Goal: Find contact information: Find contact information

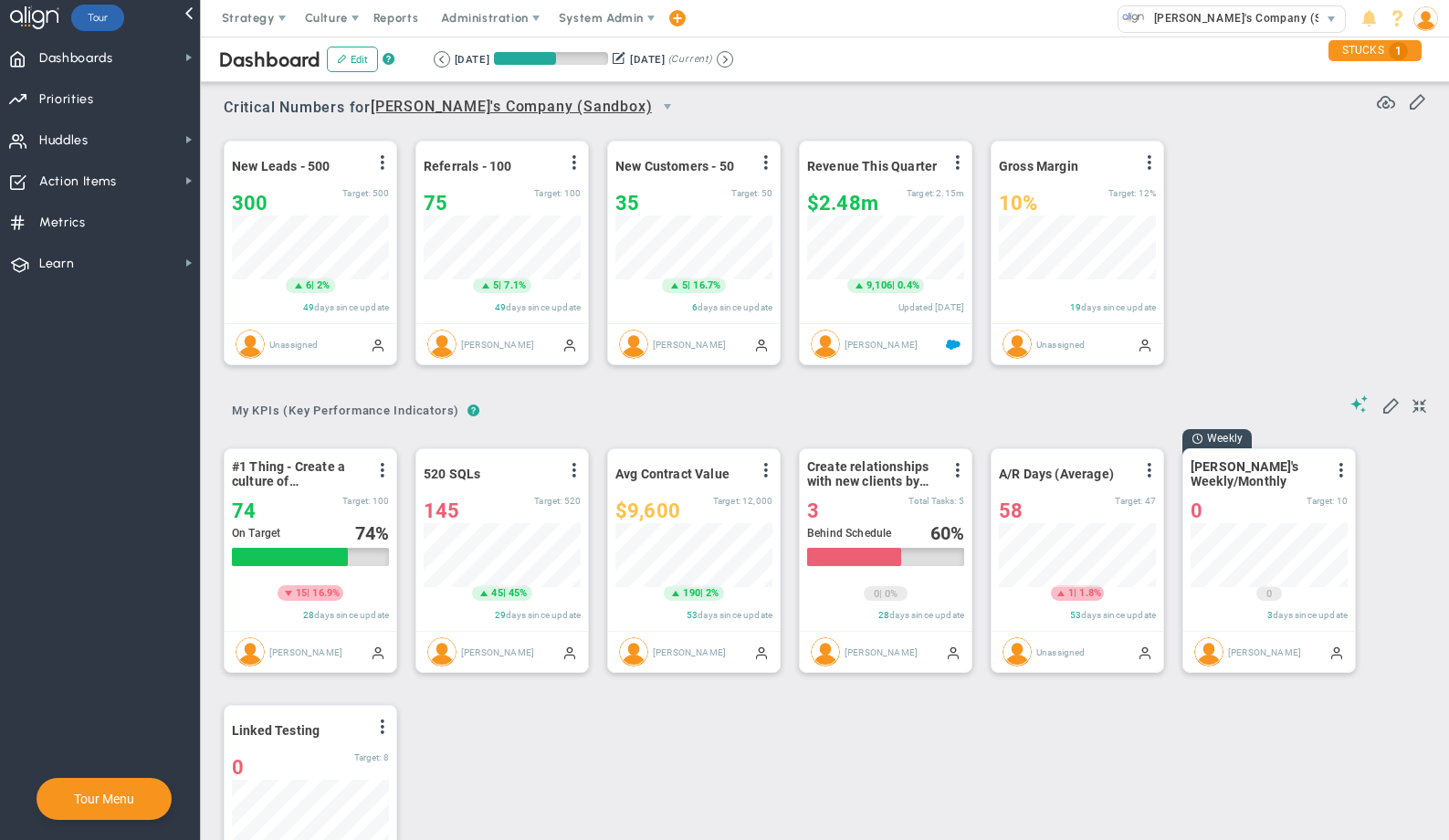
click at [620, 37] on div "Dashboard Edit ? Retrieving period... [DATE] [DATE] (Current)" at bounding box center [825, 59] width 1285 height 46
click at [611, 33] on span "System Admin" at bounding box center [602, 18] width 115 height 36
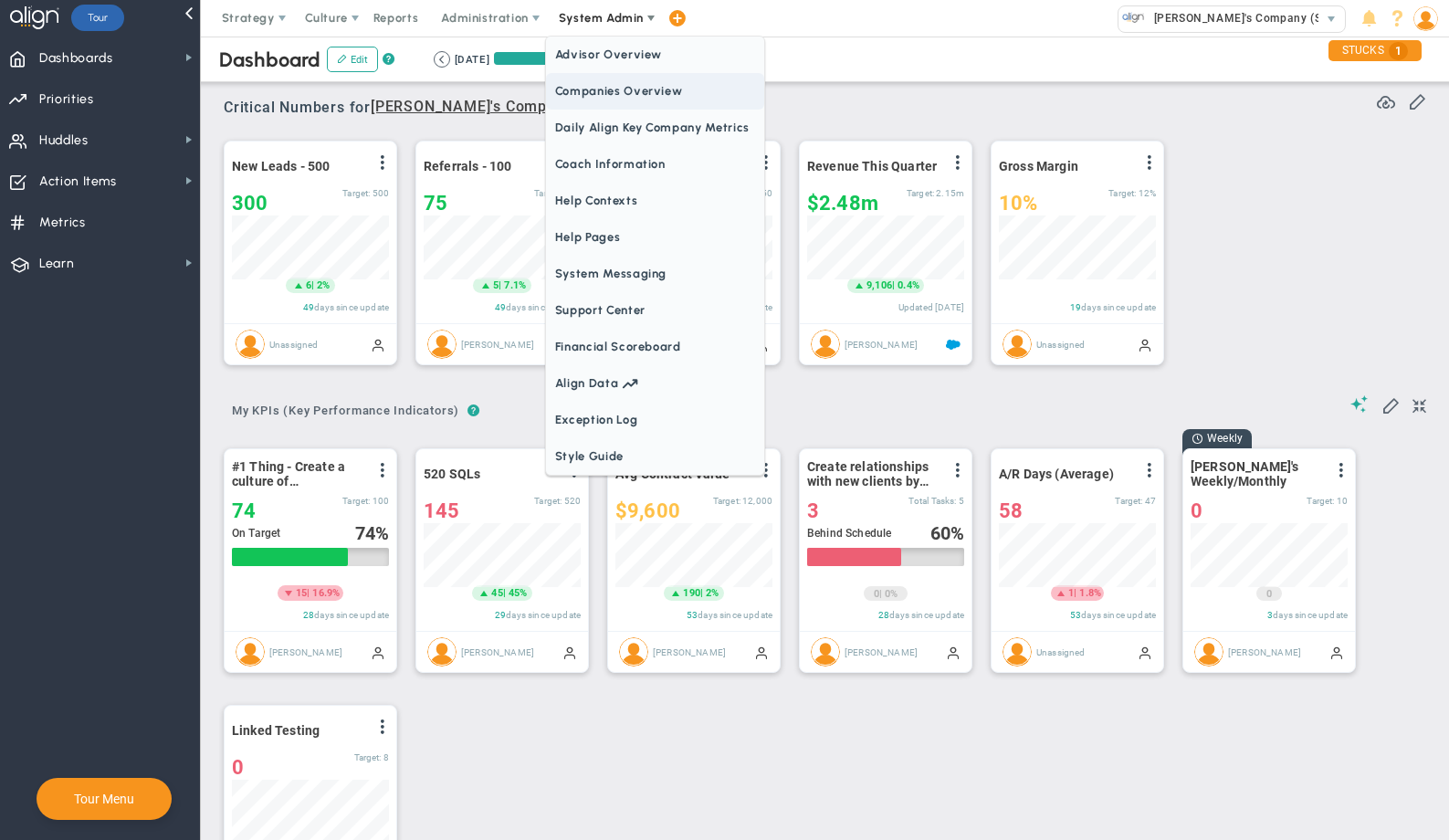
click at [631, 96] on span "Companies Overview" at bounding box center [654, 91] width 218 height 36
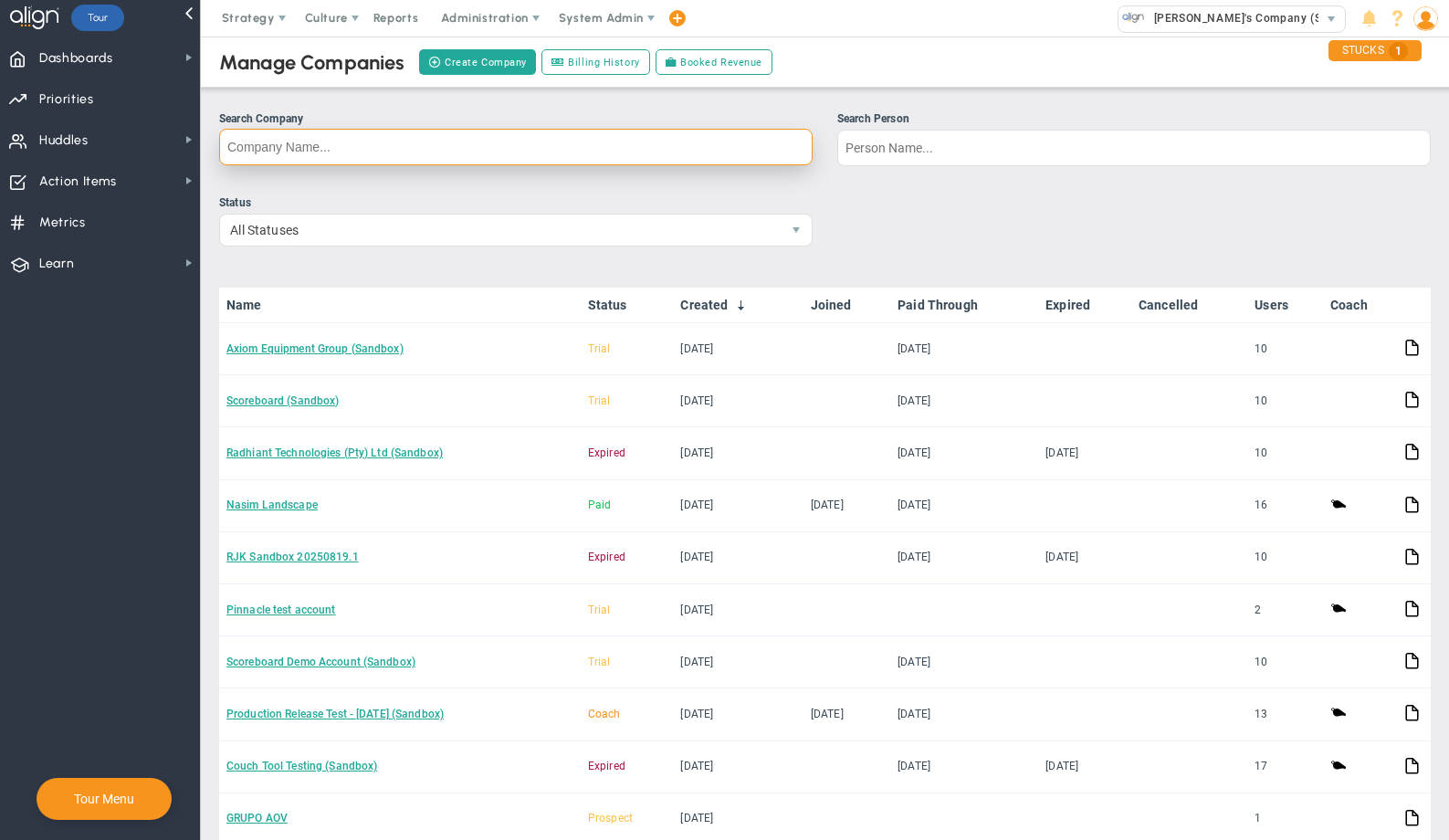
click at [760, 147] on input "Search Company" at bounding box center [515, 147] width 594 height 36
type input "creative"
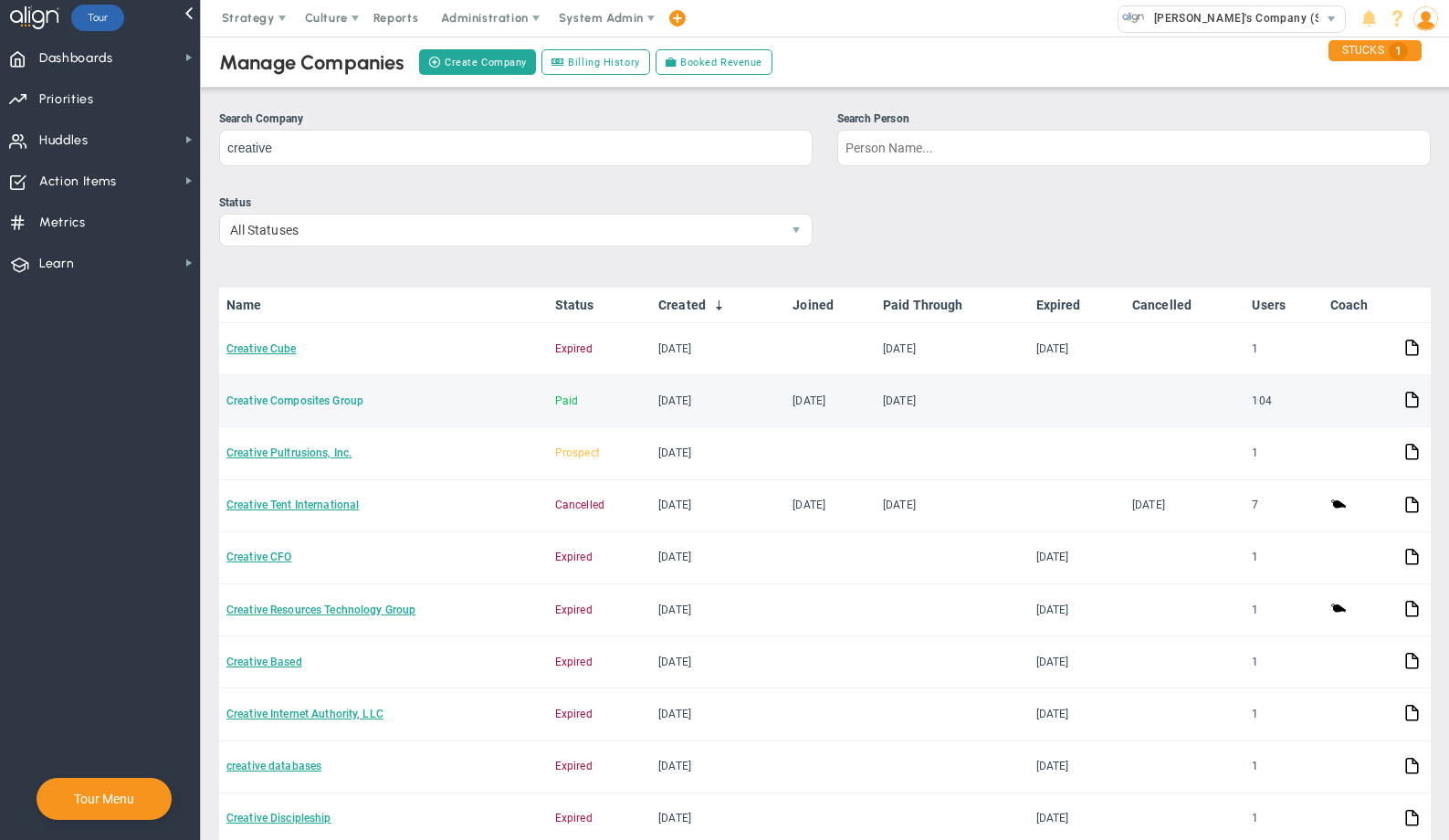
click at [346, 408] on link "Creative Composites Group" at bounding box center [295, 400] width 137 height 12
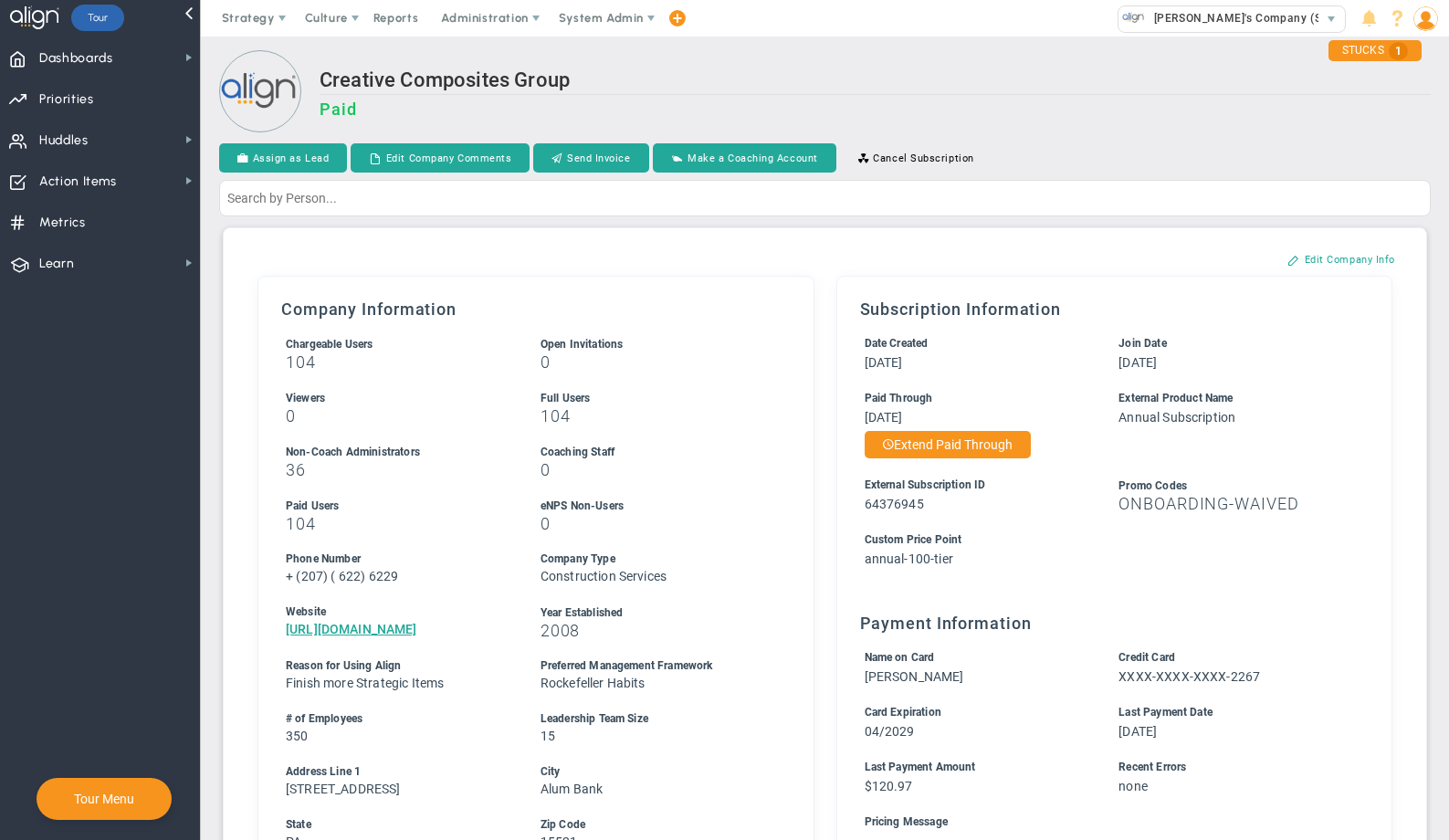
scroll to position [767, 0]
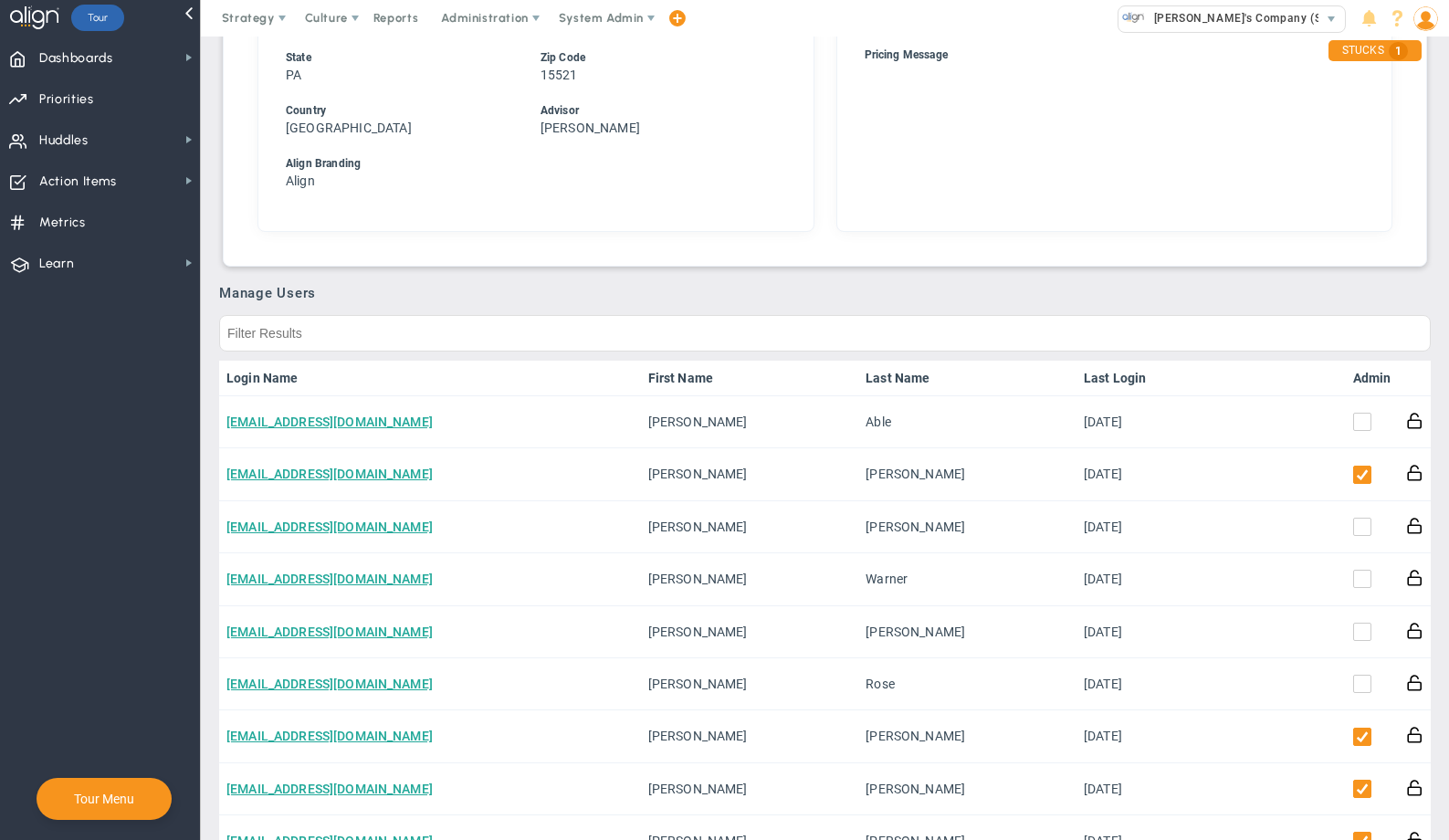
click at [760, 383] on link "First Name" at bounding box center [750, 377] width 203 height 14
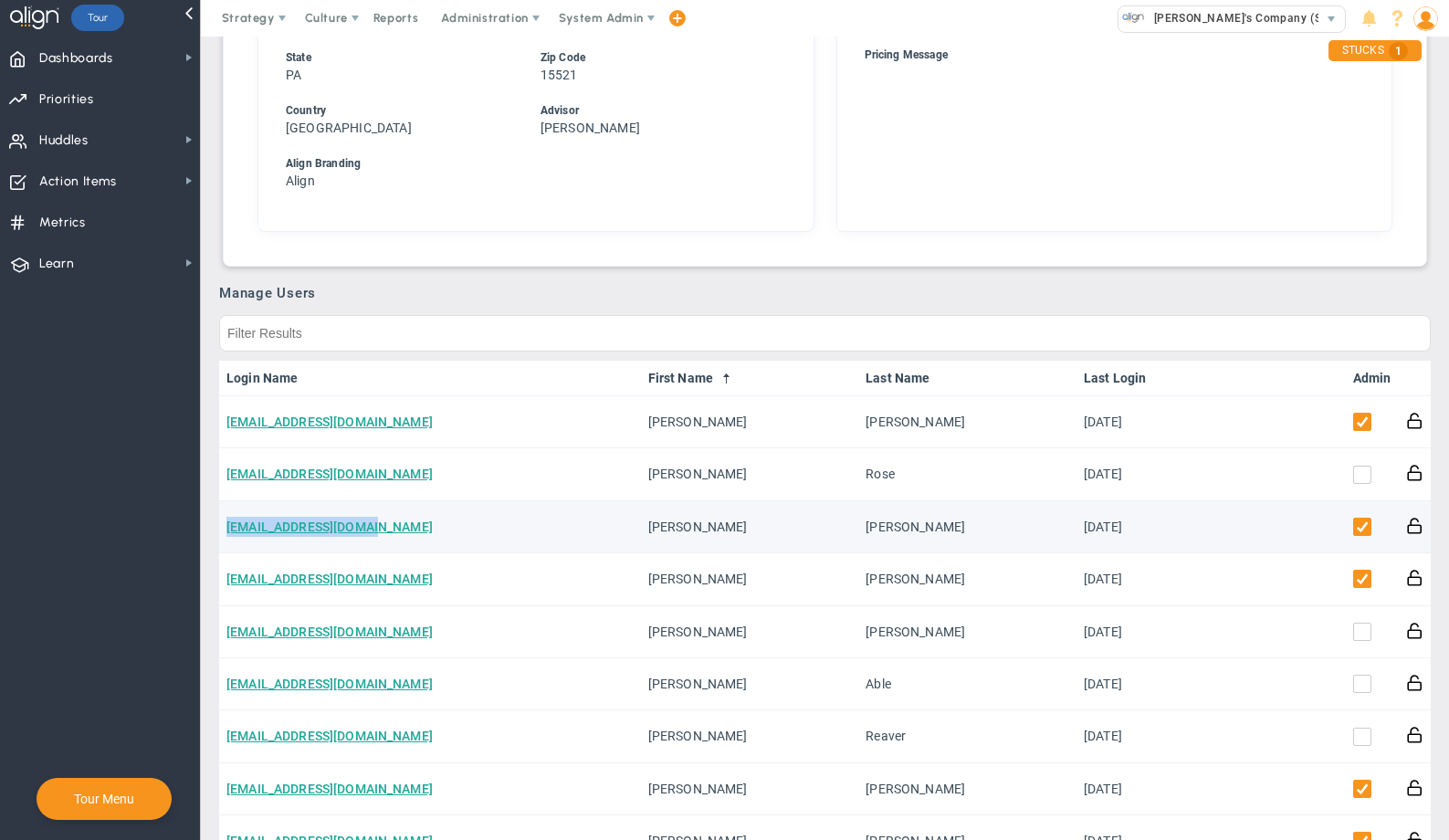
drag, startPoint x: 402, startPoint y: 533, endPoint x: 222, endPoint y: 537, distance: 180.0
click at [222, 537] on td "[EMAIL_ADDRESS][DOMAIN_NAME]" at bounding box center [430, 527] width 422 height 52
copy link "[EMAIL_ADDRESS][DOMAIN_NAME]"
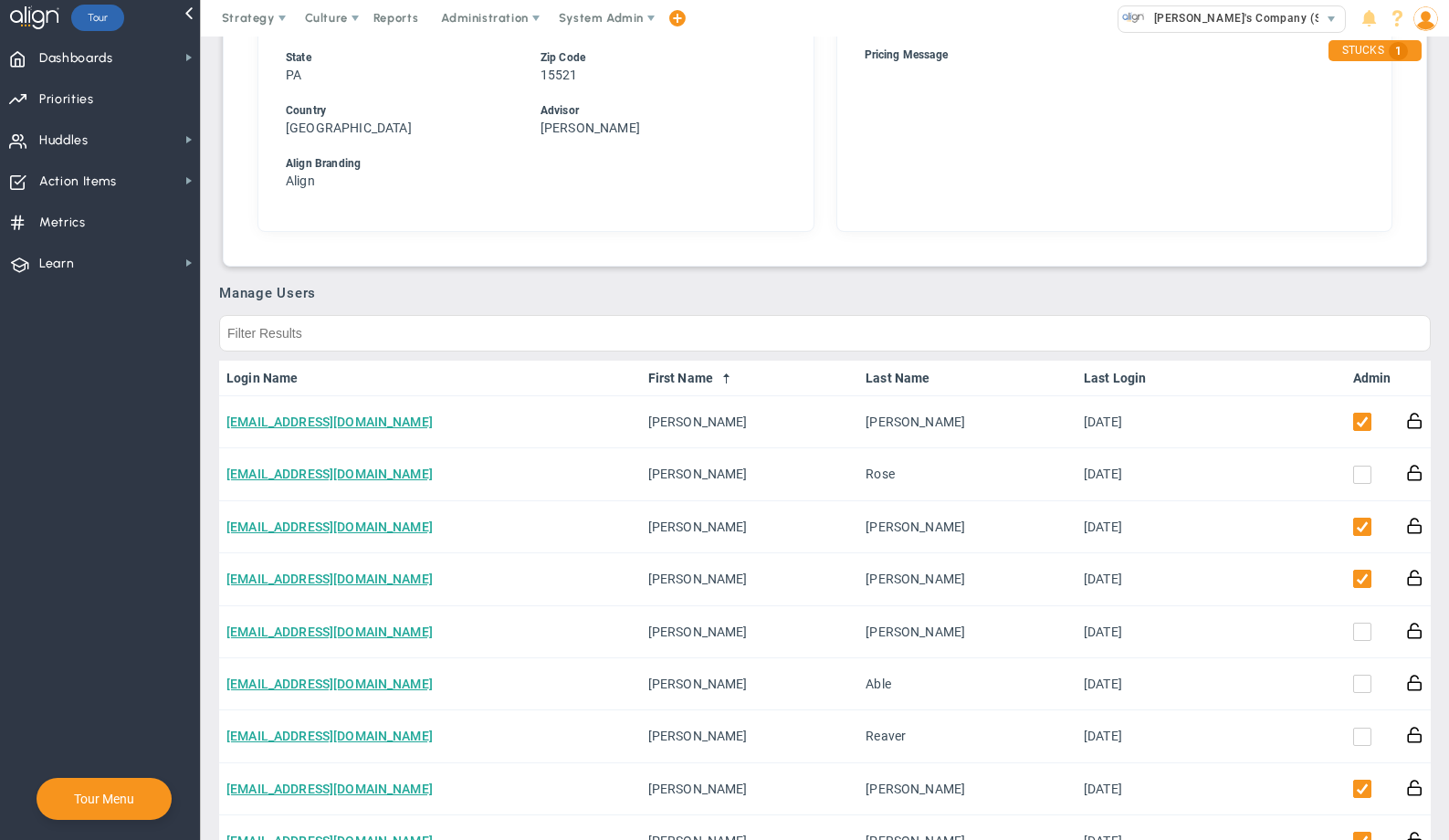
click at [155, 504] on nav "Dashboards Dashboards My Dashboard Company Dashboard Annual Initiatives" at bounding box center [100, 438] width 201 height 804
